Goal: Find specific page/section: Find specific page/section

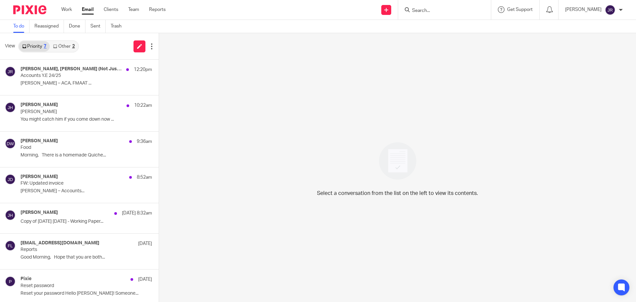
click at [454, 8] on input "Search" at bounding box center [442, 11] width 60 height 6
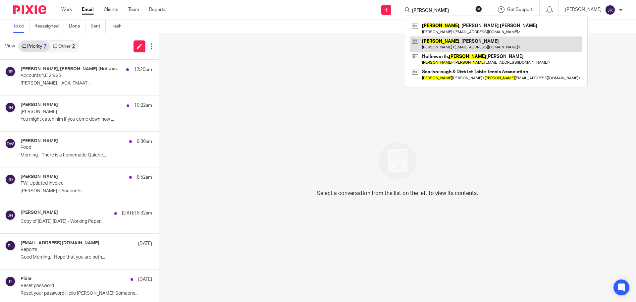
type input "stuart"
click at [475, 40] on link at bounding box center [496, 43] width 172 height 15
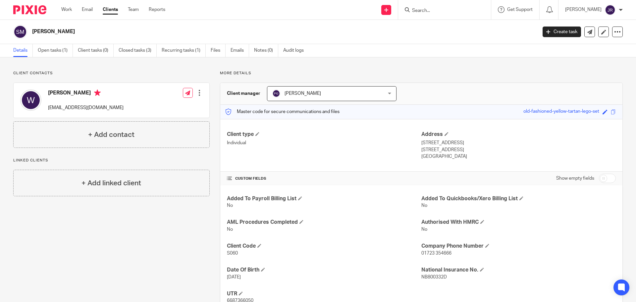
click at [450, 5] on div at bounding box center [444, 10] width 93 height 20
click at [452, 9] on input "Search" at bounding box center [442, 11] width 60 height 6
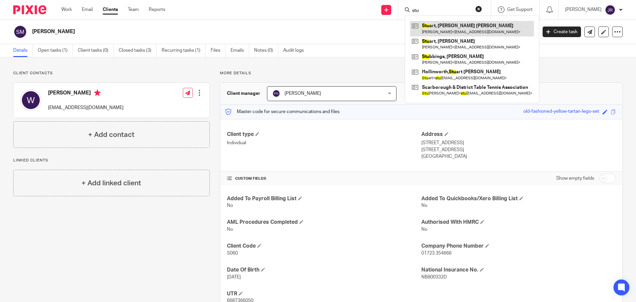
type input "stu"
click at [497, 28] on link at bounding box center [472, 28] width 124 height 15
